Goal: Task Accomplishment & Management: Complete application form

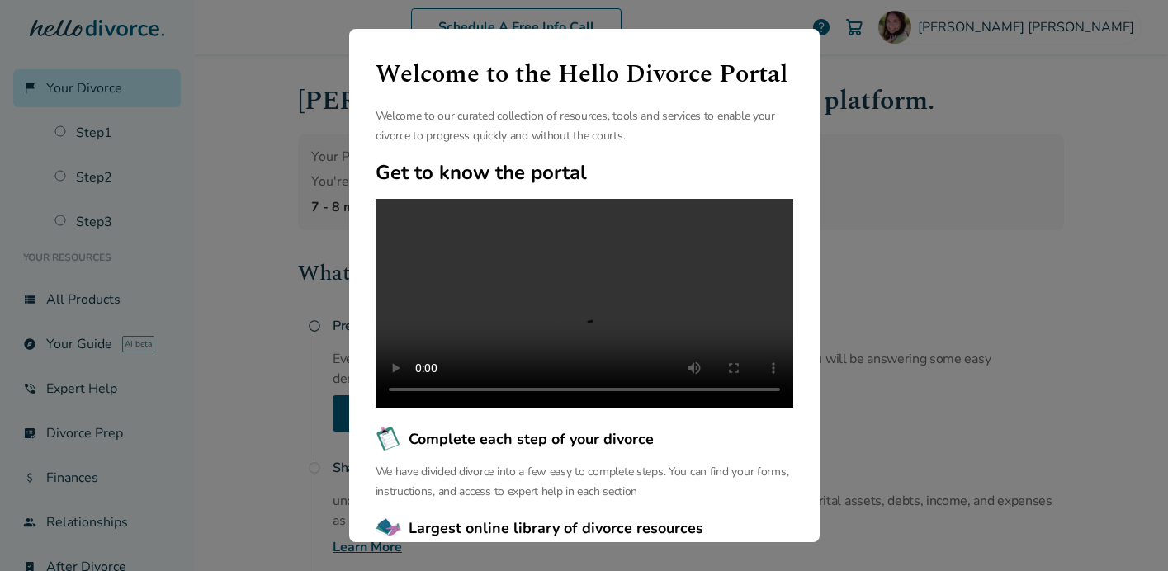
click at [875, 197] on div "Welcome to the Hello Divorce Portal Welcome to our curated collection of resour…" at bounding box center [584, 285] width 1168 height 571
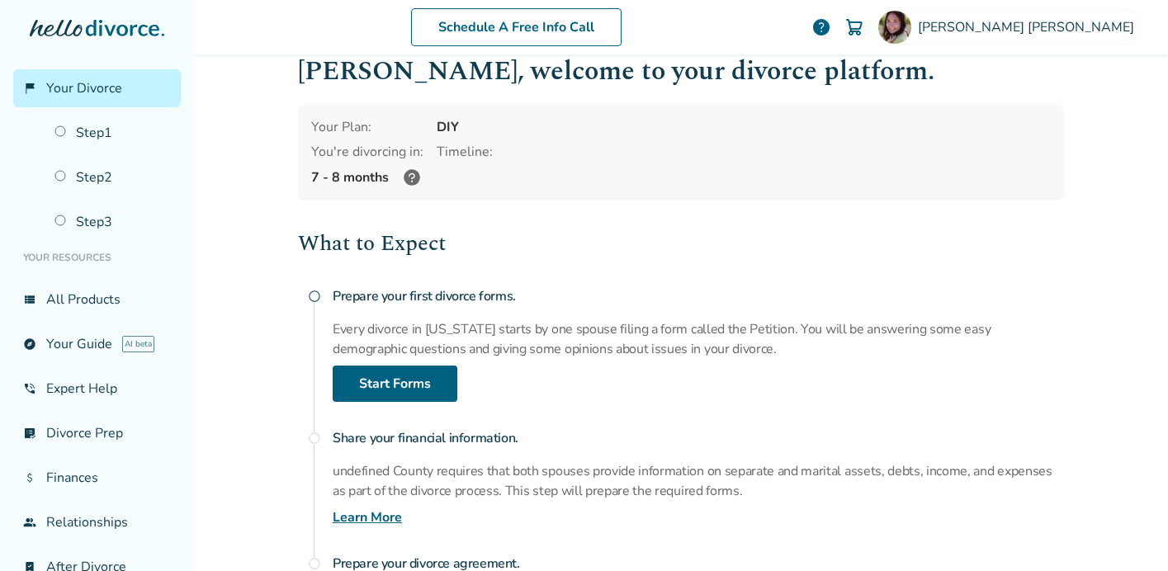
scroll to position [33, 0]
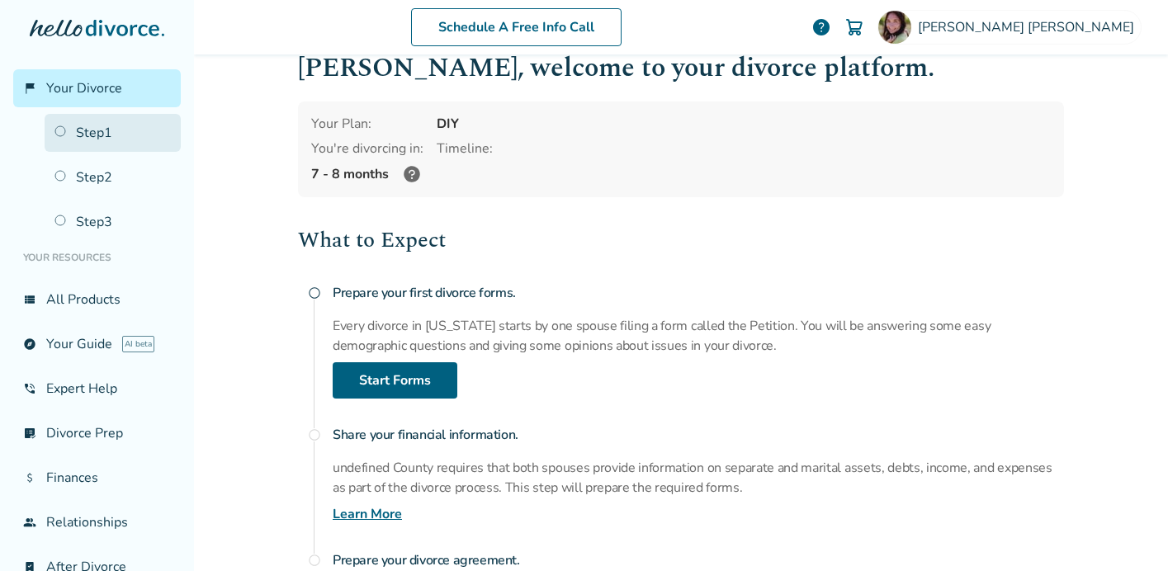
click at [95, 139] on link "Step 1" at bounding box center [113, 133] width 136 height 38
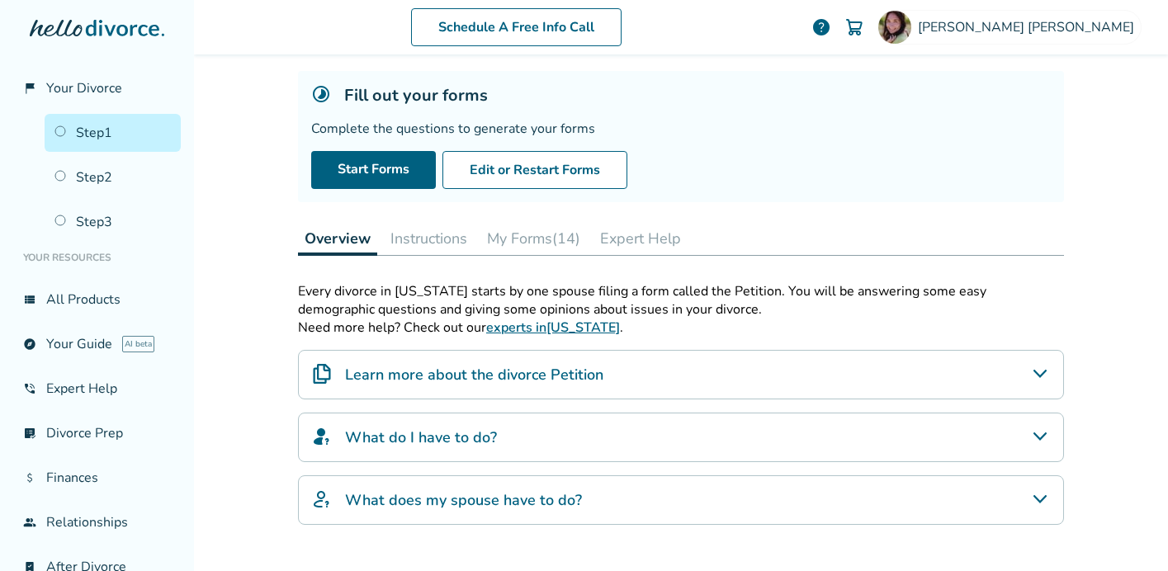
scroll to position [82, 0]
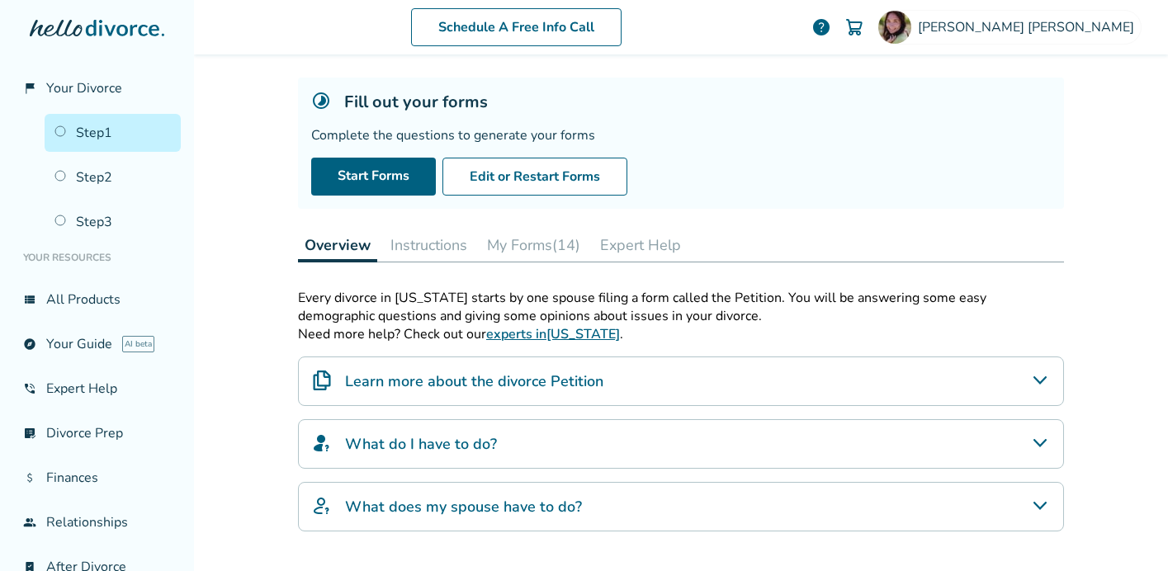
click at [535, 242] on button "My Forms (14)" at bounding box center [533, 245] width 106 height 33
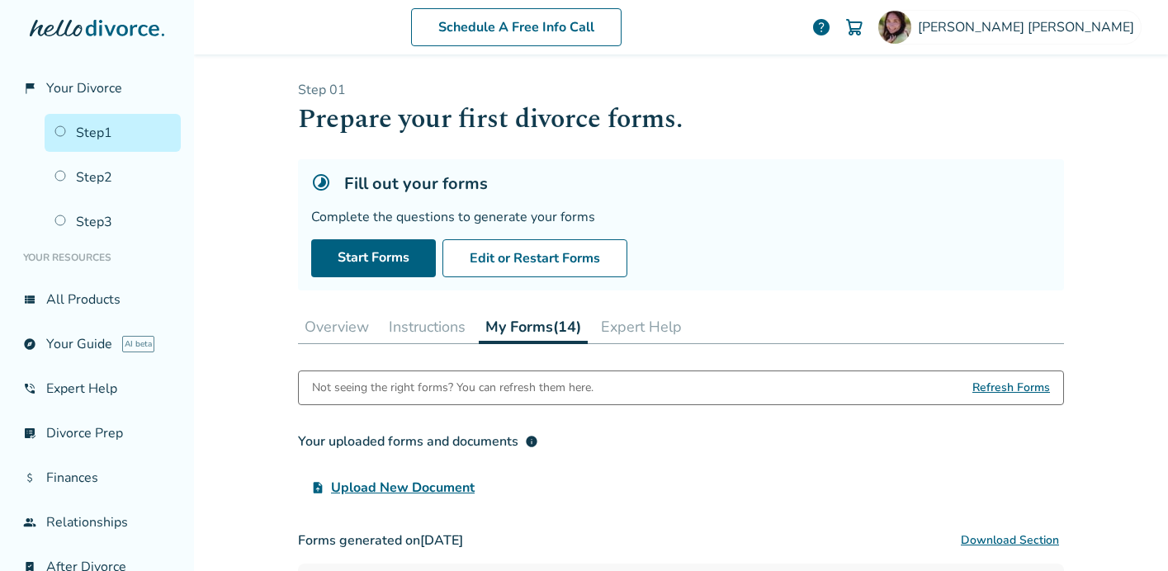
click at [128, 134] on link "Step 1" at bounding box center [113, 133] width 136 height 38
click at [344, 318] on button "Overview" at bounding box center [337, 326] width 78 height 33
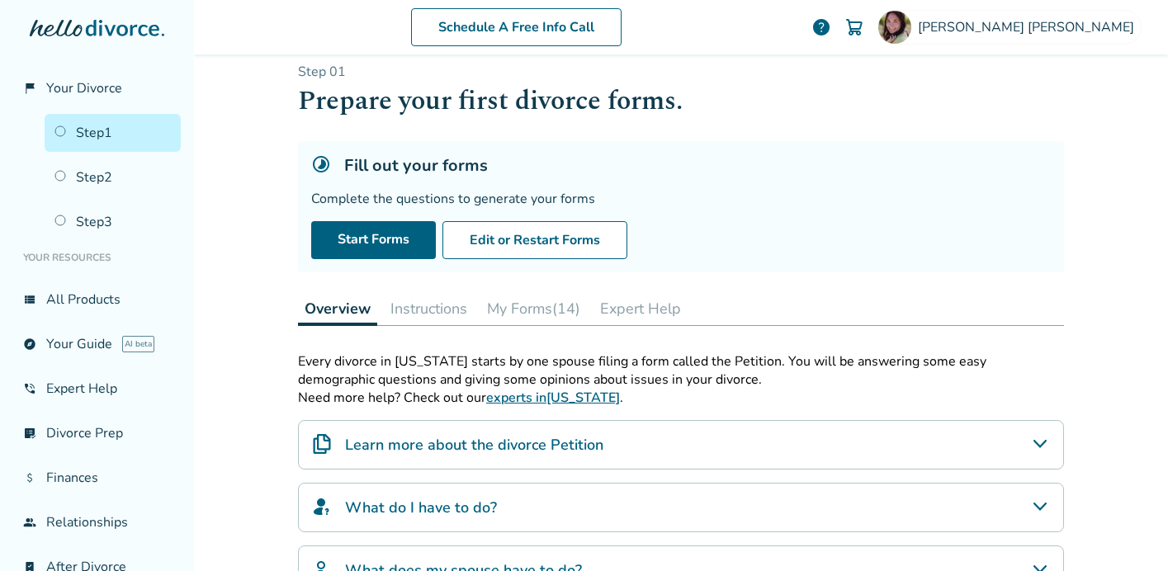
scroll to position [14, 0]
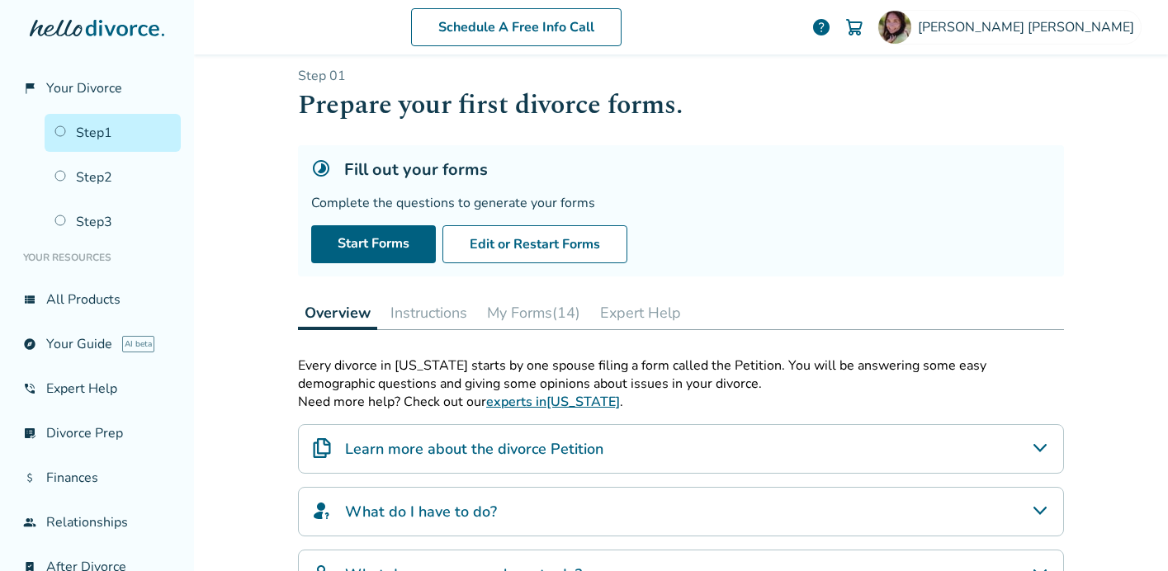
click at [432, 316] on button "Instructions" at bounding box center [429, 312] width 90 height 33
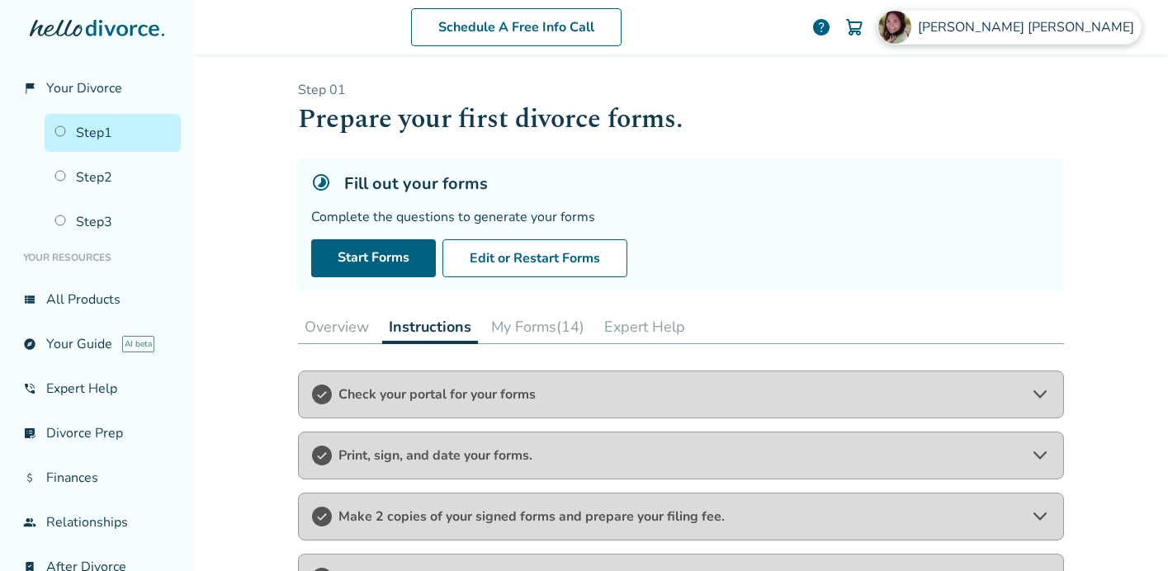
click at [1082, 25] on span "Ashley Morgan" at bounding box center [1029, 27] width 223 height 18
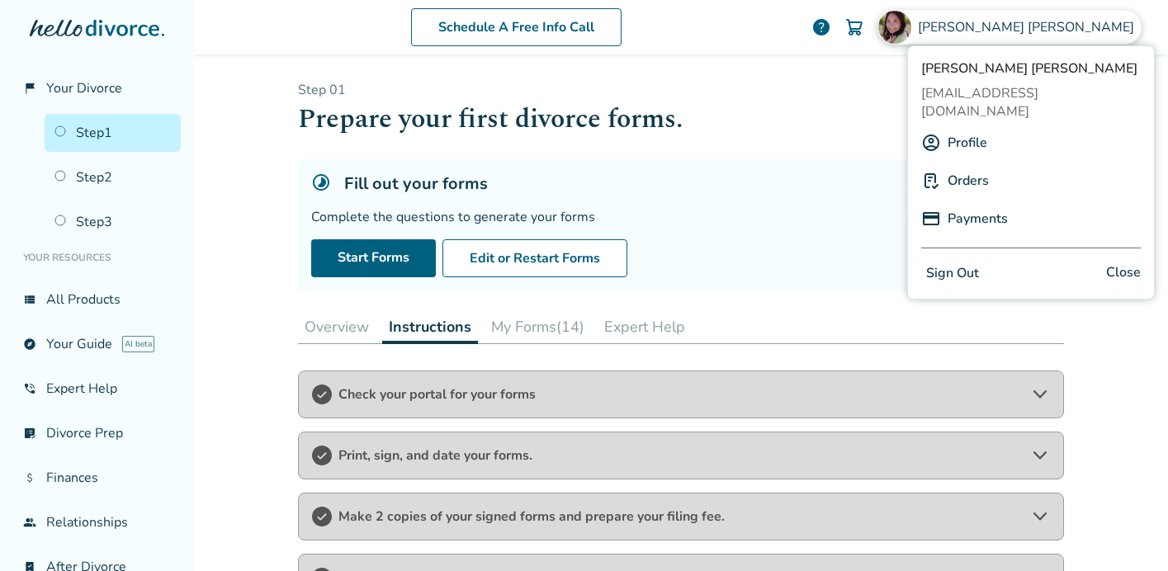
click at [1082, 25] on span "Ashley Morgan" at bounding box center [1029, 27] width 223 height 18
click at [381, 251] on link "Start Forms" at bounding box center [373, 258] width 125 height 38
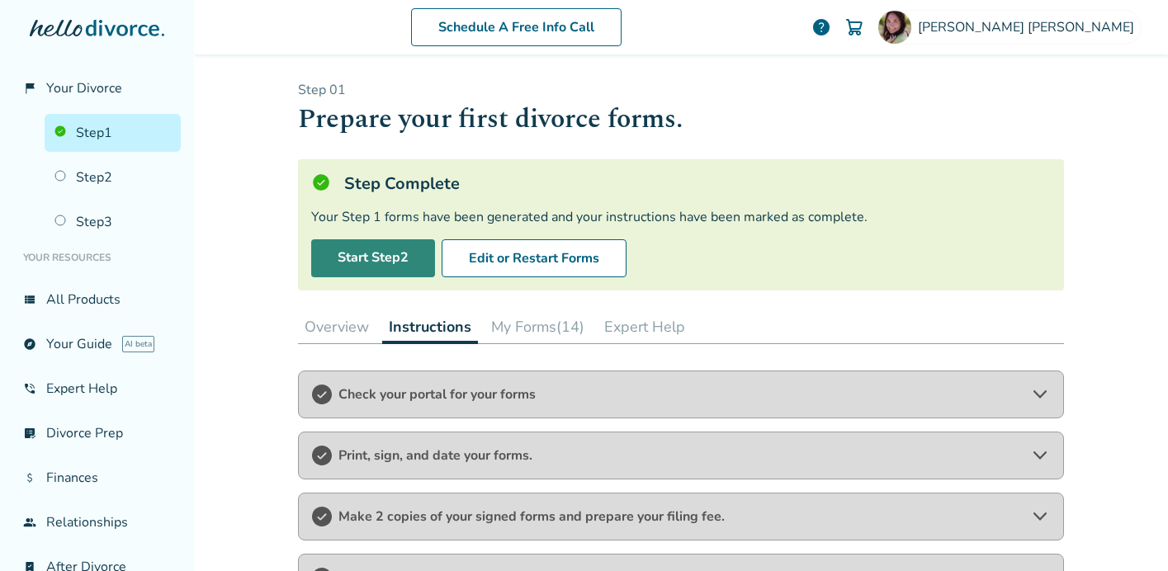
click at [364, 262] on link "Start Step 2" at bounding box center [373, 258] width 124 height 38
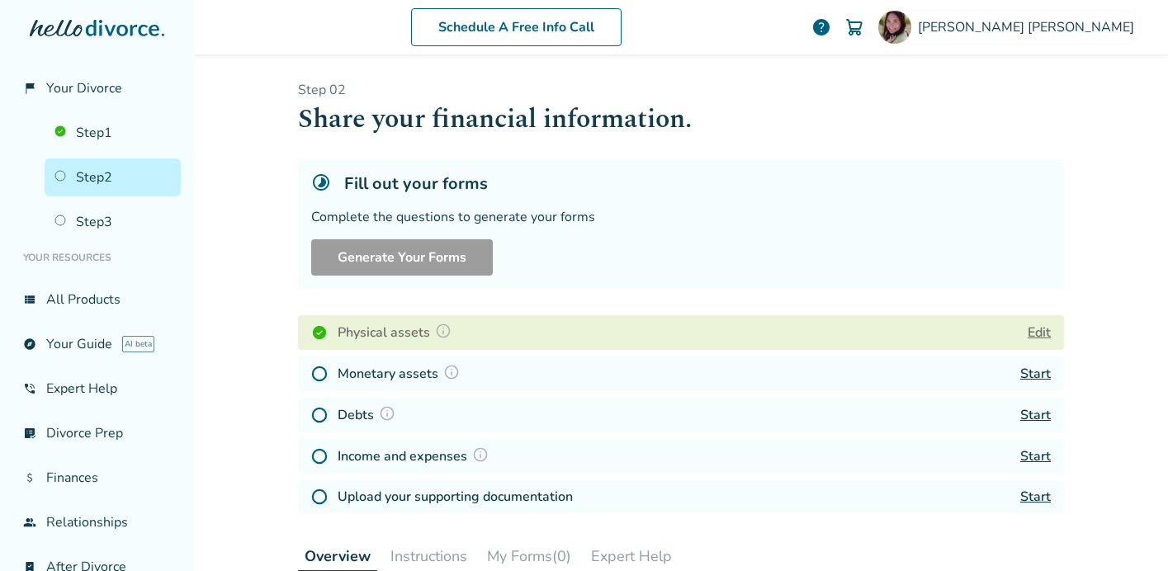
click at [1036, 375] on link "Start" at bounding box center [1035, 374] width 31 height 18
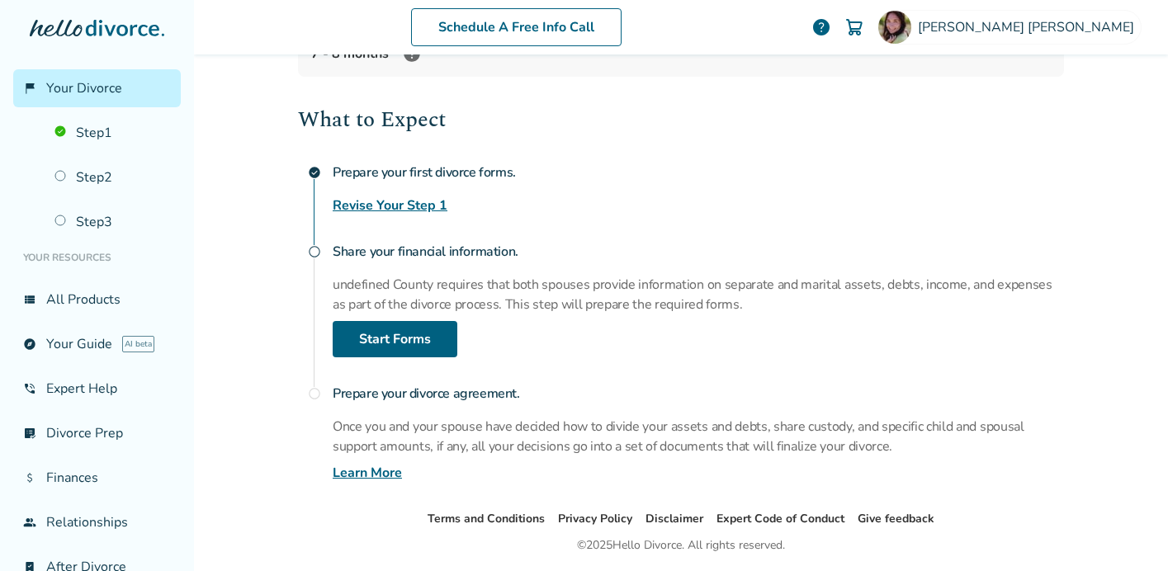
scroll to position [156, 0]
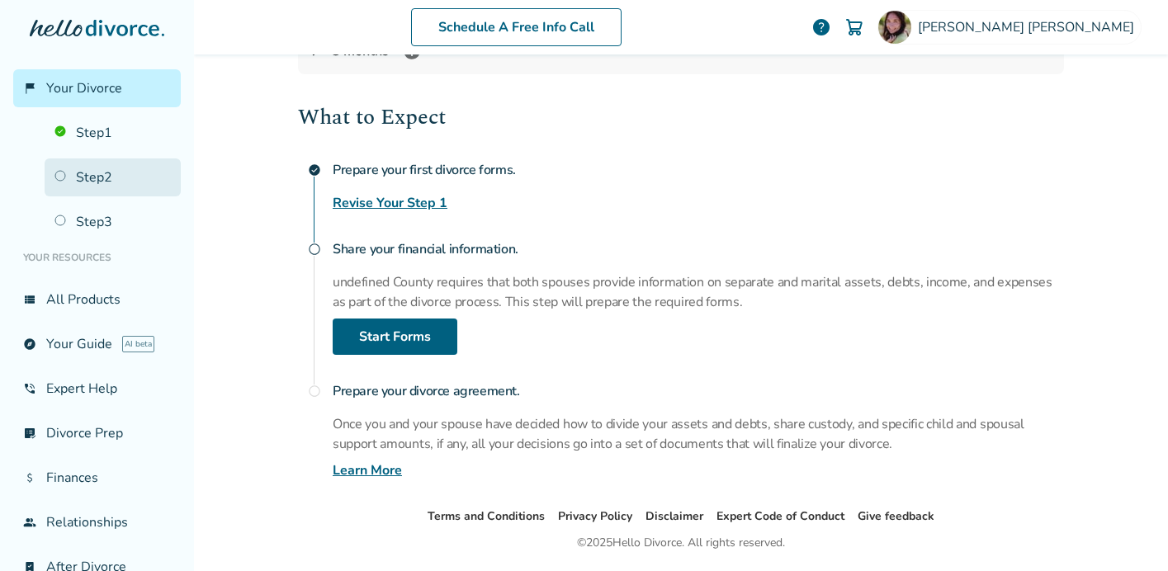
click at [92, 178] on link "Step 2" at bounding box center [113, 177] width 136 height 38
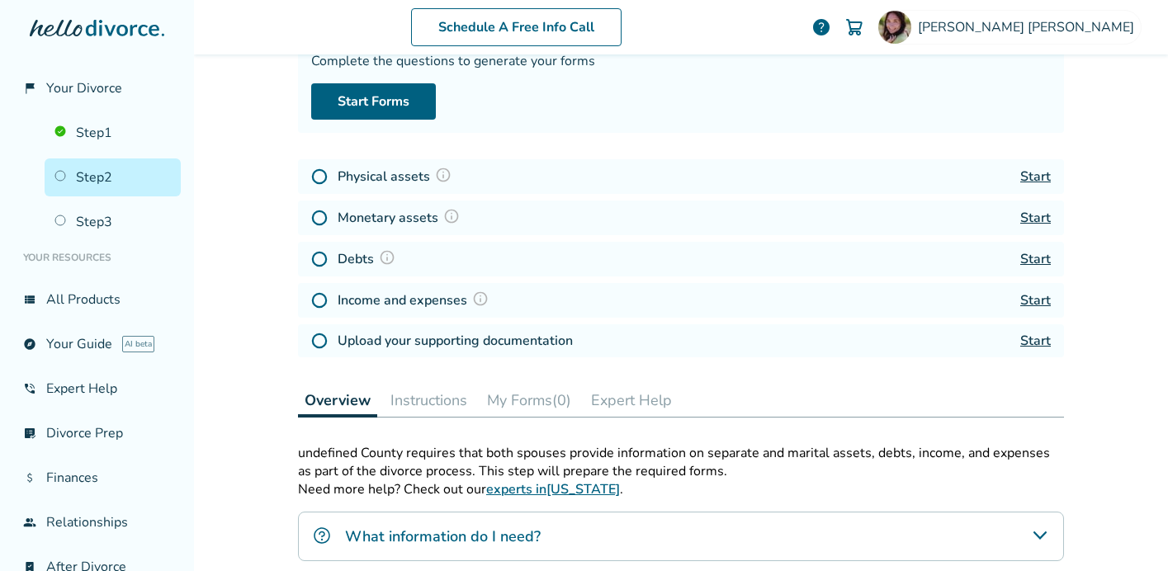
scroll to position [81, 0]
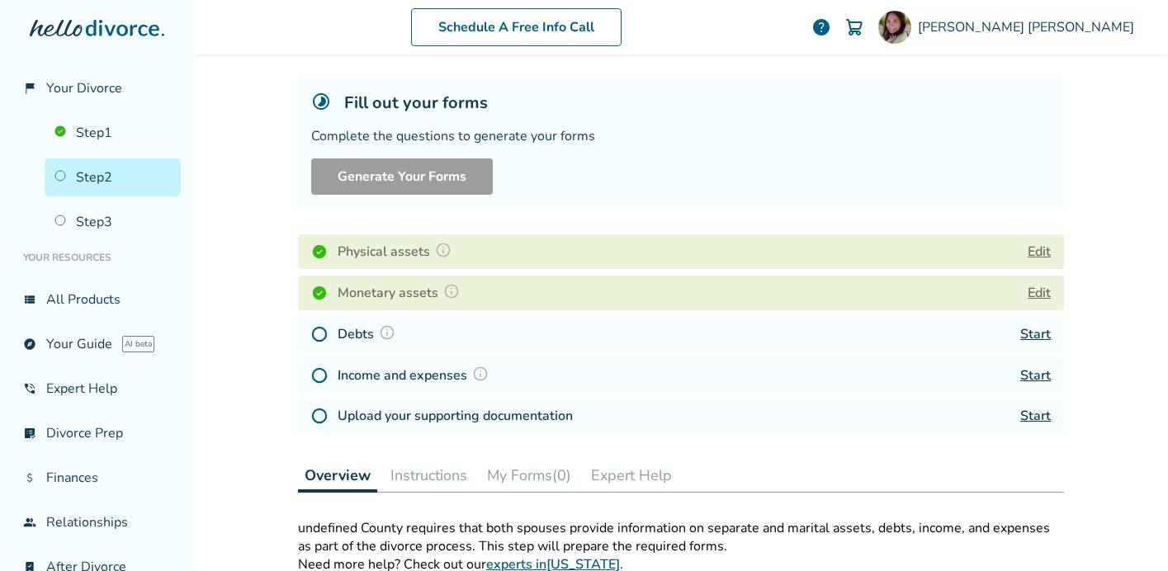
click at [1031, 332] on link "Start" at bounding box center [1035, 334] width 31 height 18
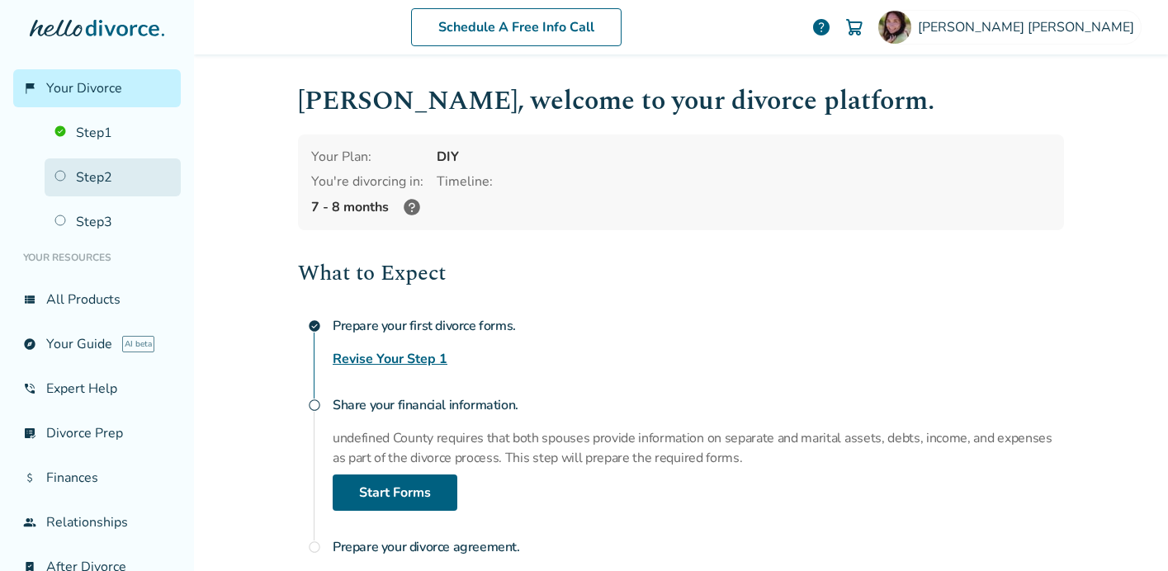
click at [103, 175] on link "Step 2" at bounding box center [113, 177] width 136 height 38
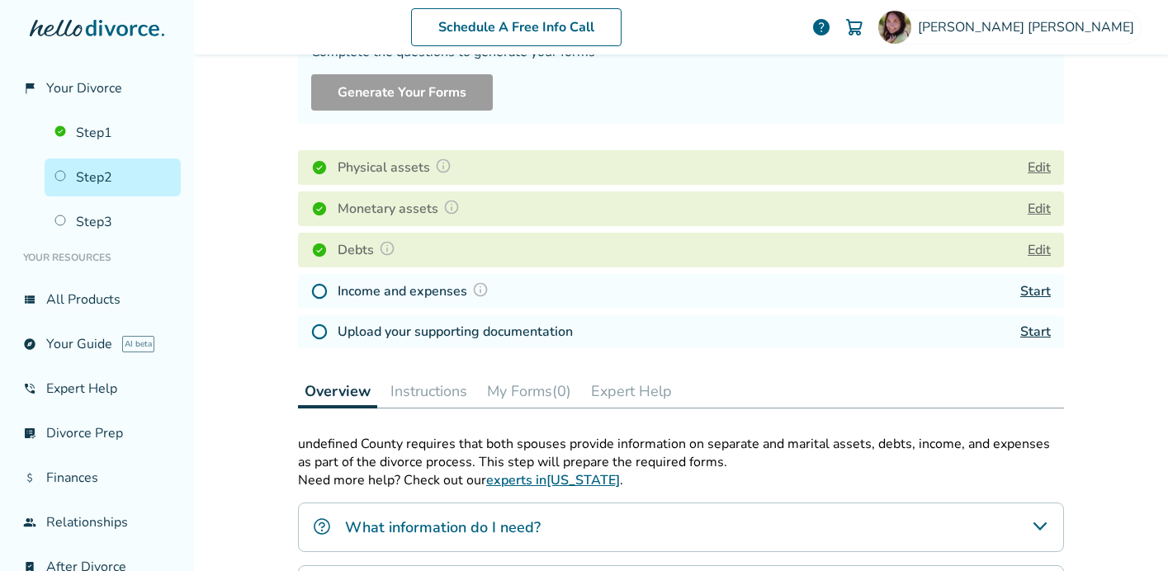
scroll to position [181, 0]
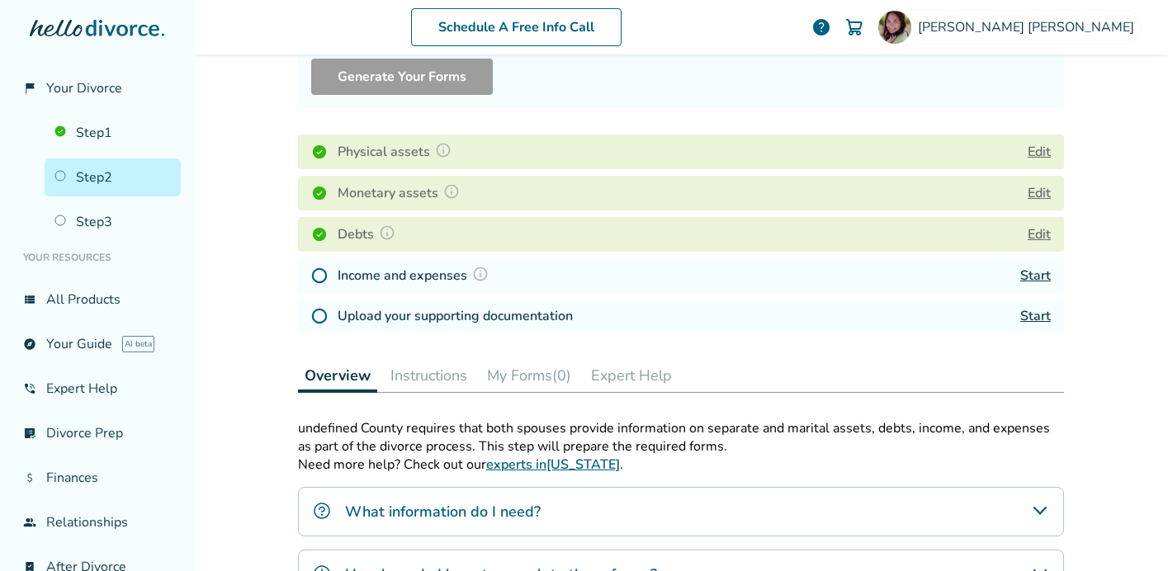
click at [1034, 276] on link "Start" at bounding box center [1035, 276] width 31 height 18
